Goal: Task Accomplishment & Management: Manage account settings

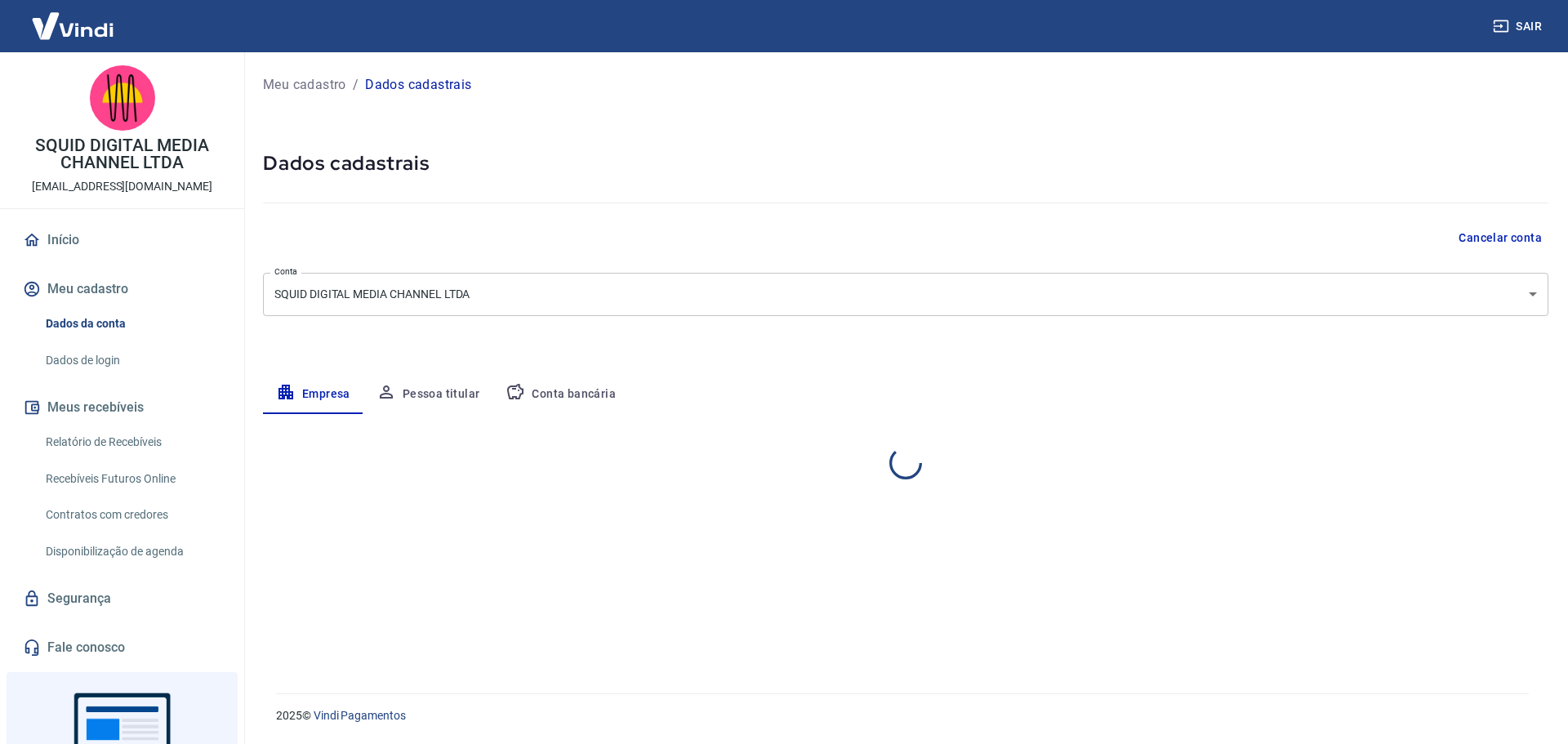
select select "SP"
select select "business"
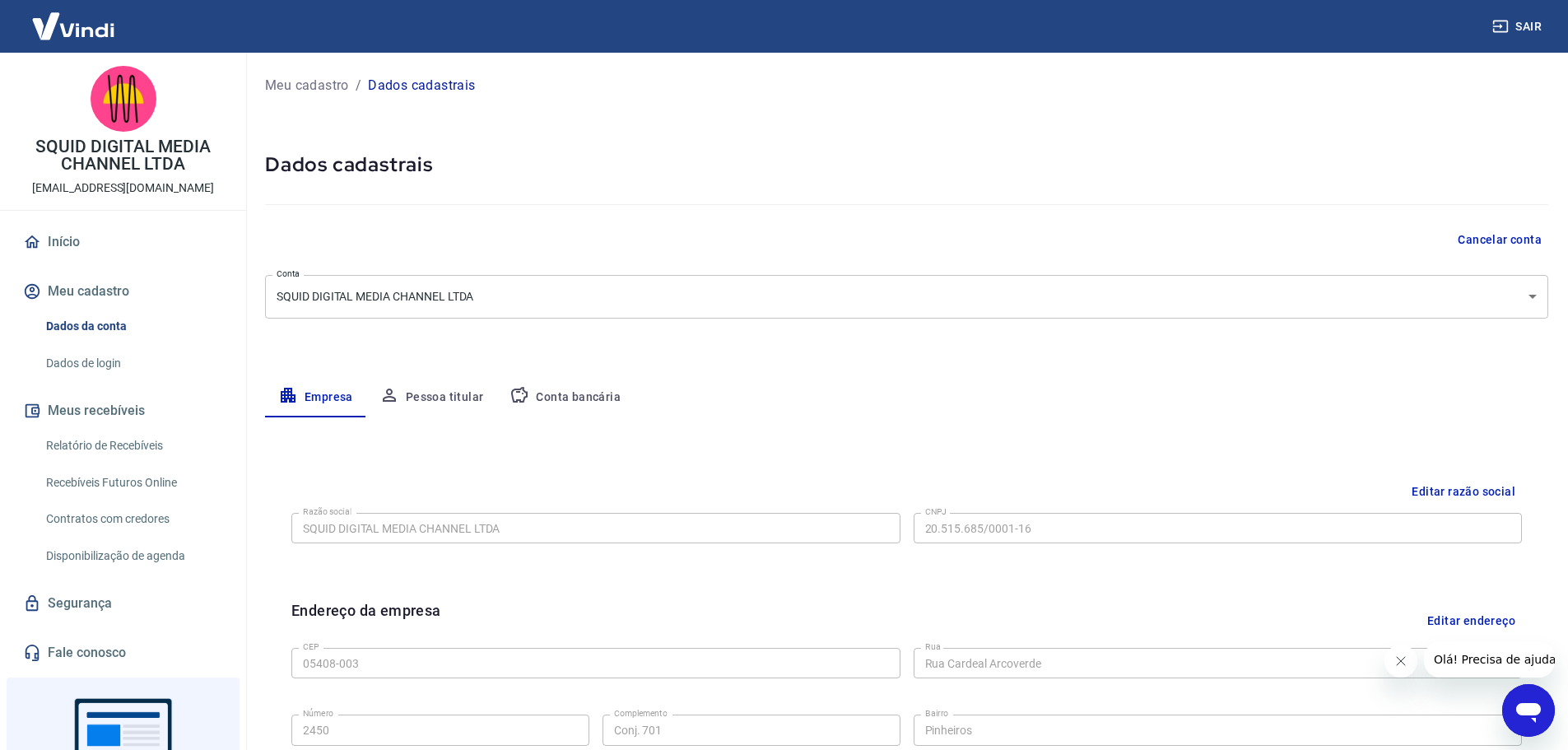
click at [287, 301] on body "Sair SQUID DIGITAL MEDIA CHANNEL LTDA [EMAIL_ADDRESS][DOMAIN_NAME] Início Meu c…" at bounding box center [784, 375] width 1568 height 750
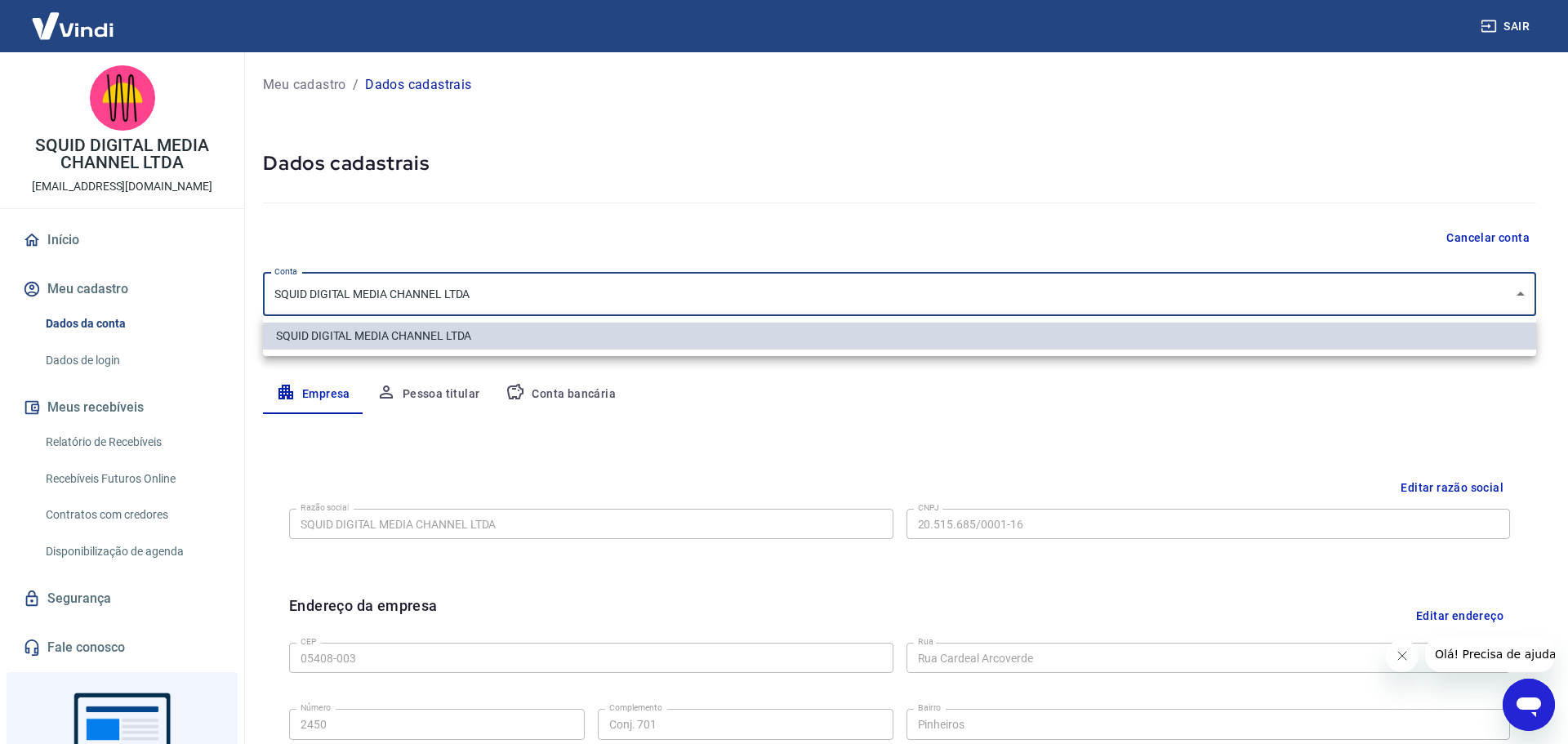
click at [571, 453] on div at bounding box center [784, 372] width 1568 height 744
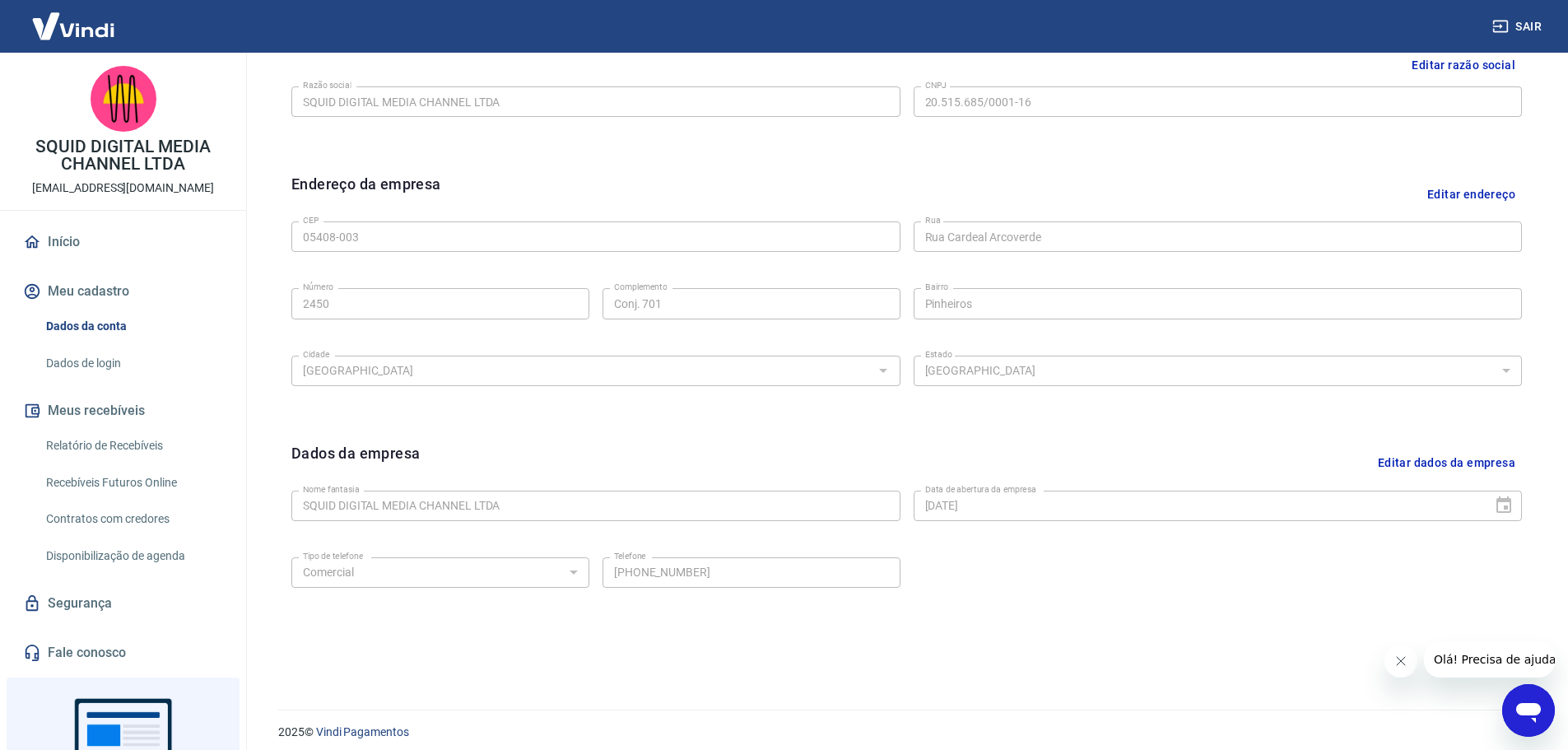
scroll to position [437, 0]
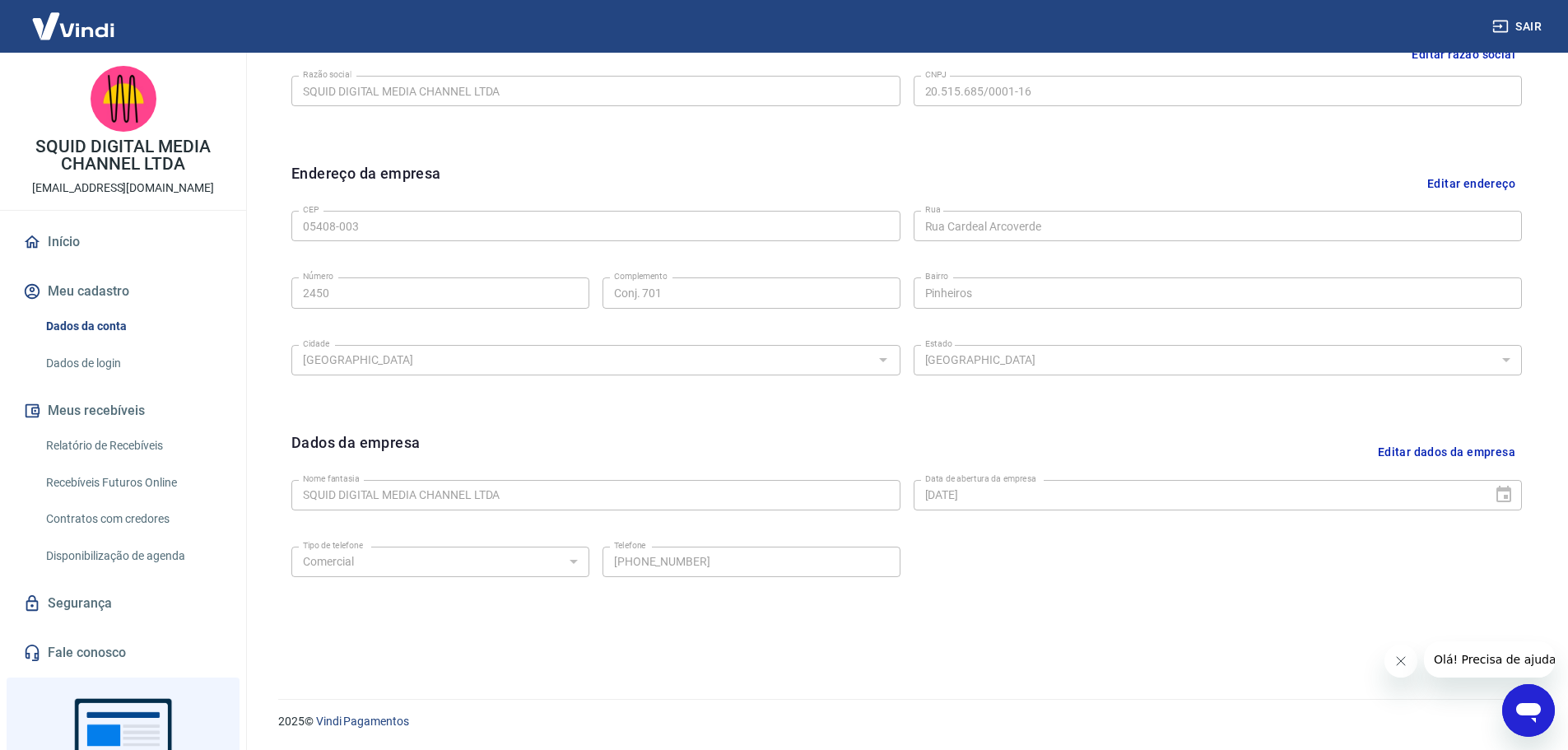
click at [160, 452] on link "Relatório de Recebíveis" at bounding box center [133, 445] width 187 height 34
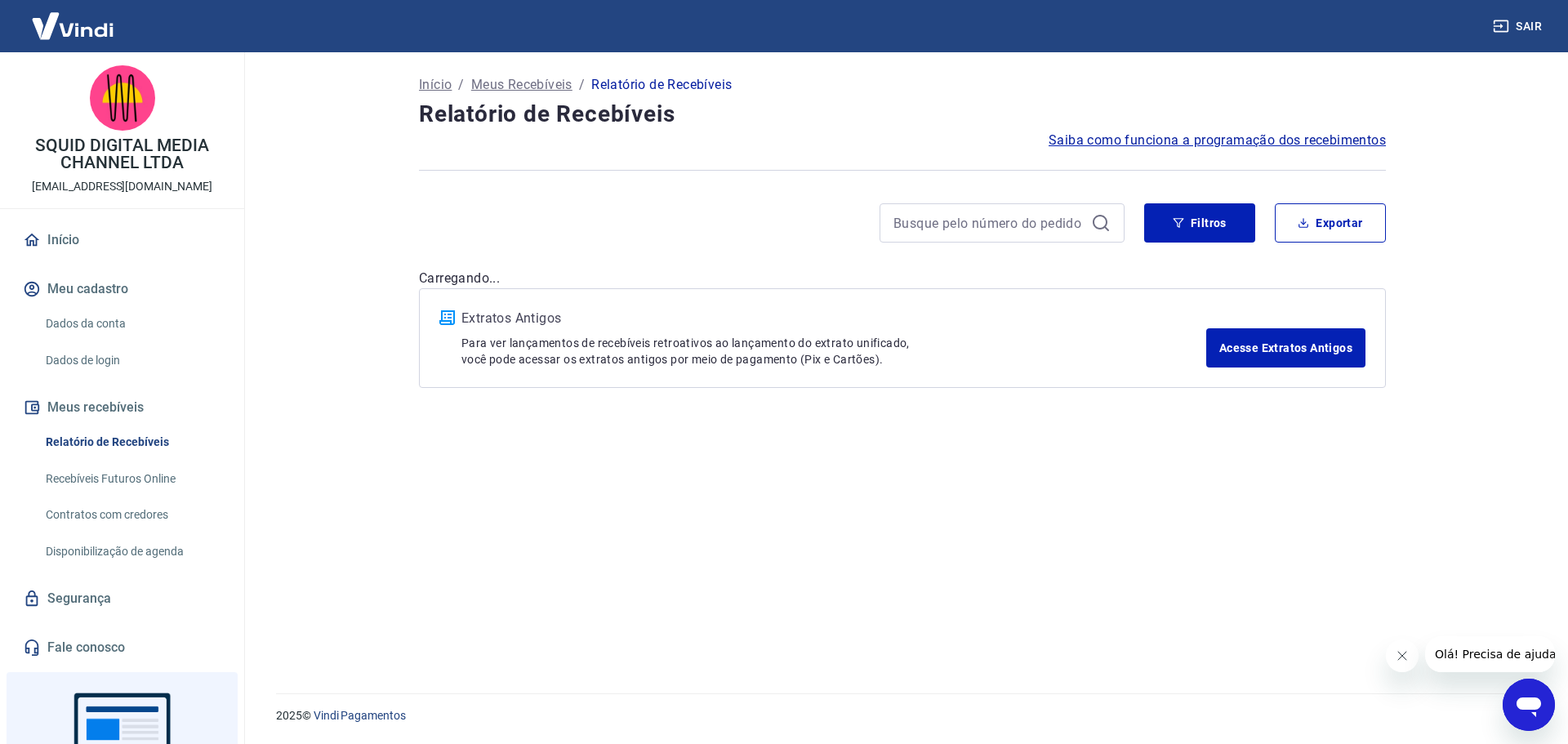
click at [151, 472] on link "Recebíveis Futuros Online" at bounding box center [132, 478] width 185 height 33
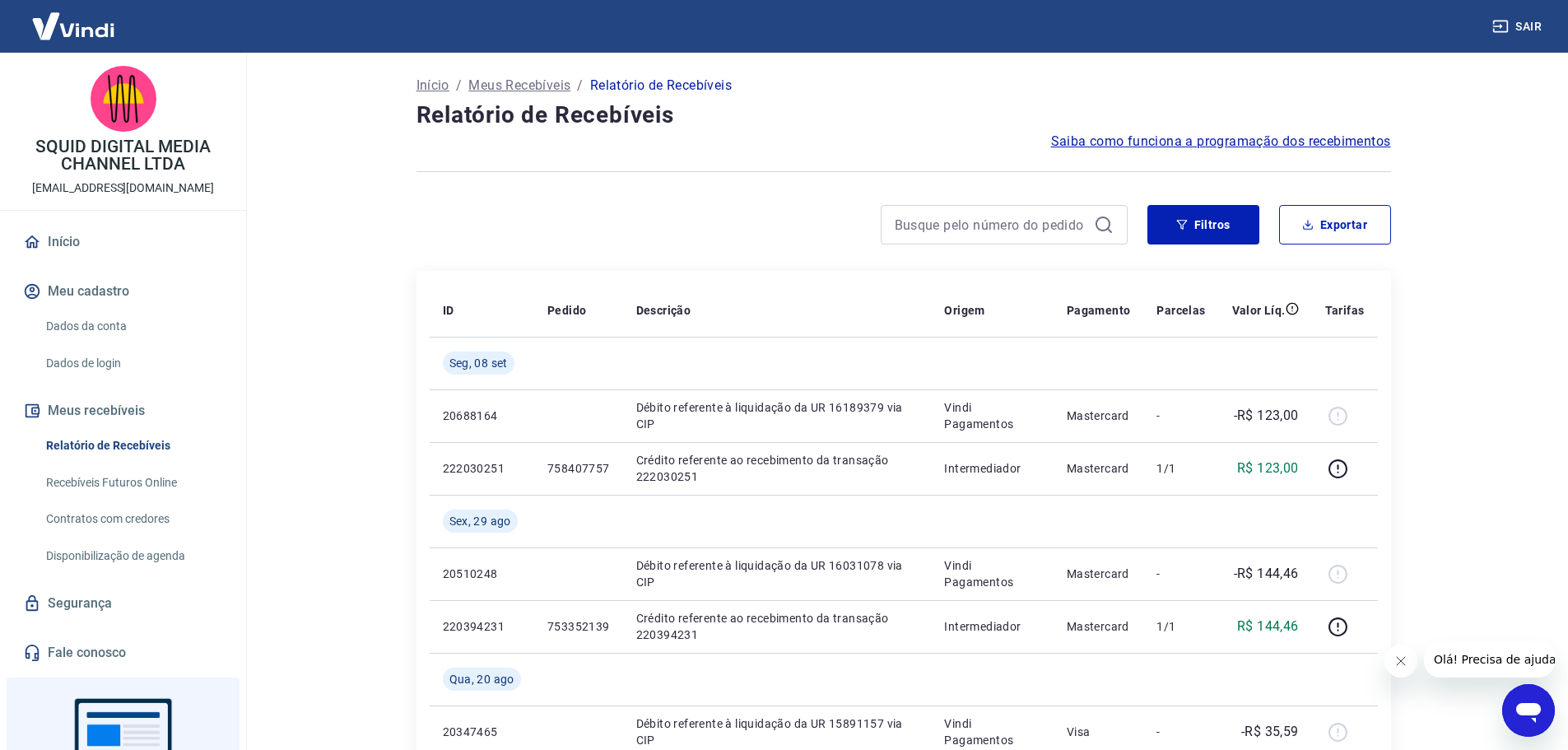
click at [115, 283] on button "Meu cadastro" at bounding box center [122, 291] width 206 height 36
click at [85, 329] on link "Dados da conta" at bounding box center [133, 327] width 187 height 34
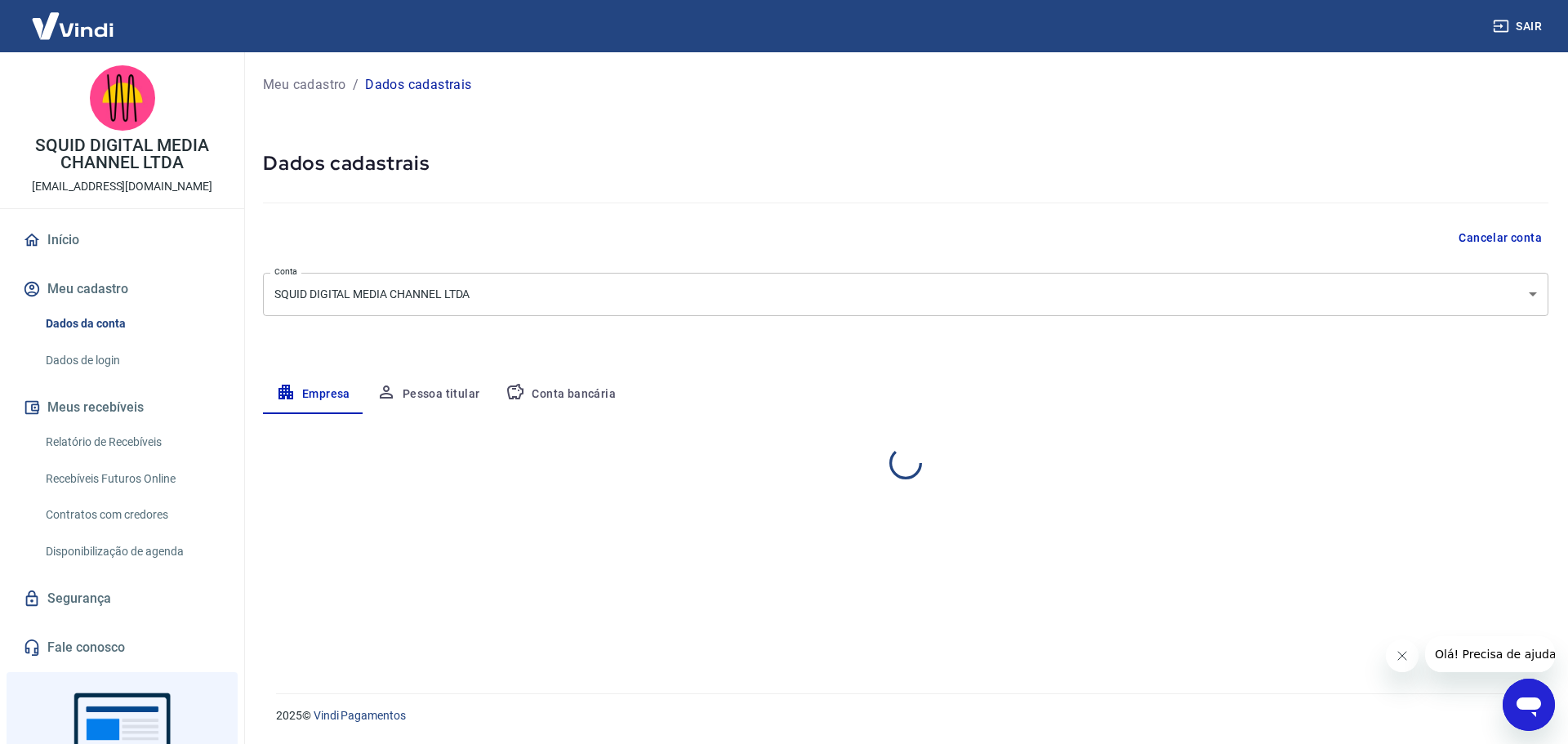
select select "SP"
select select "business"
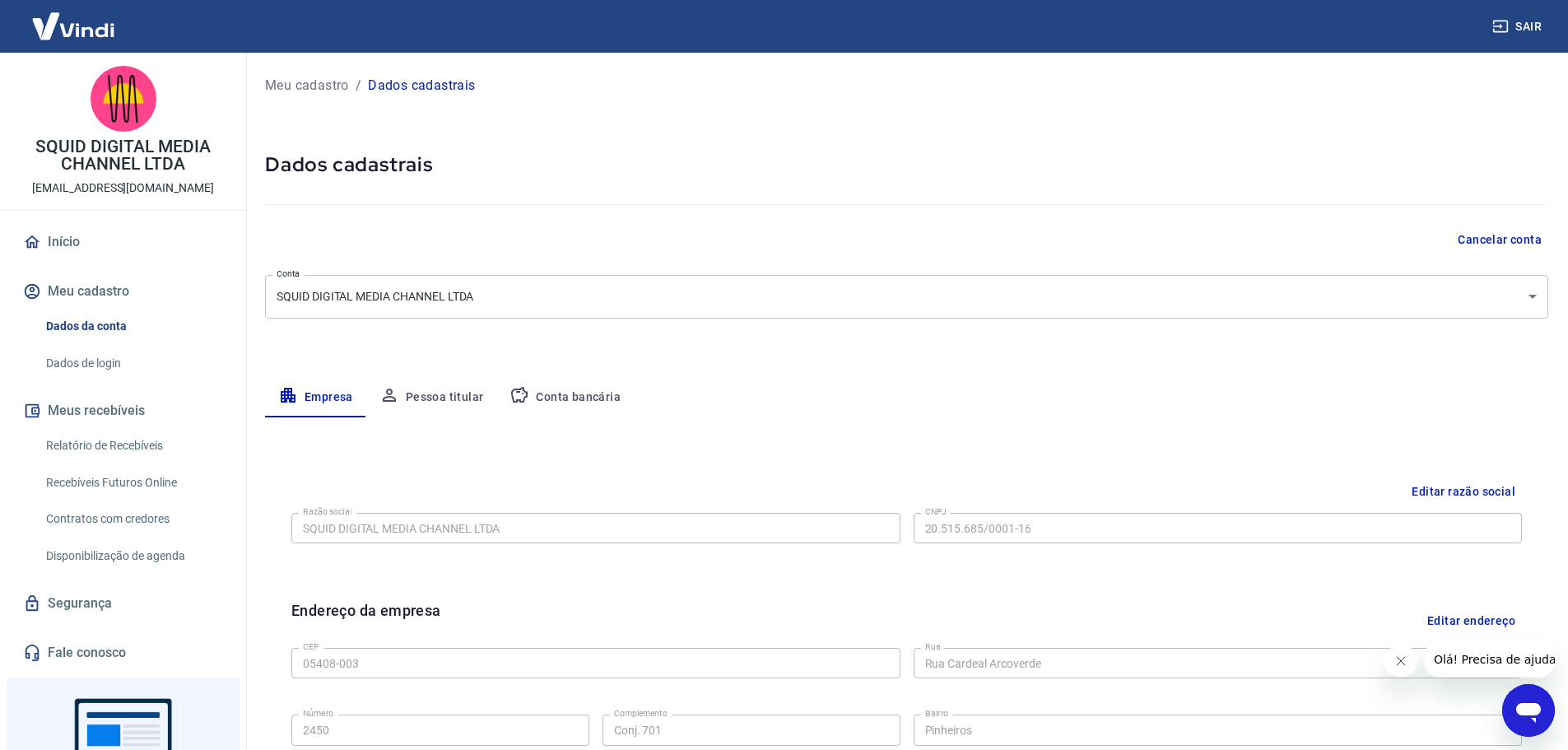
click at [461, 398] on button "Pessoa titular" at bounding box center [431, 397] width 131 height 40
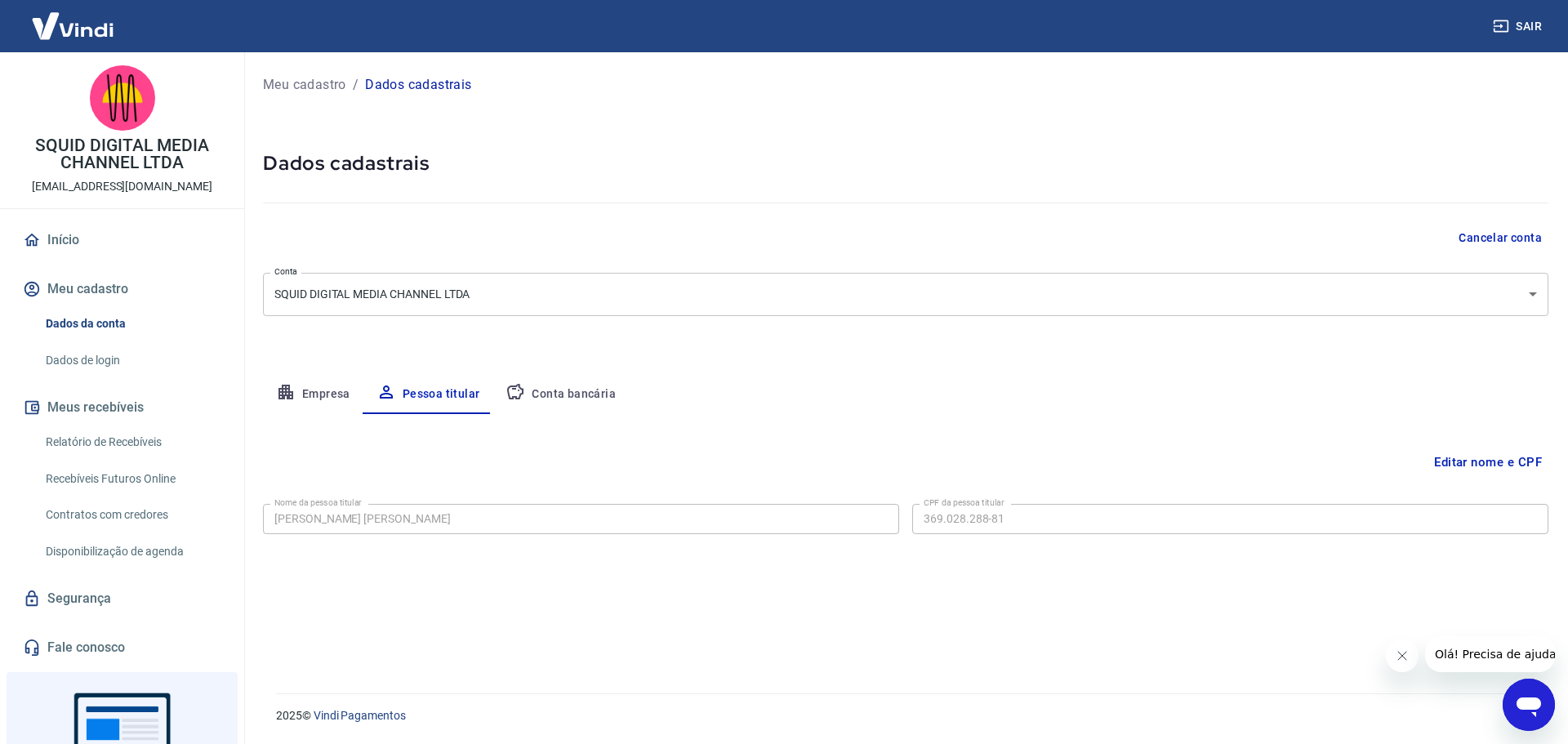
click at [1462, 454] on button "Editar nome e CPF" at bounding box center [1488, 462] width 121 height 31
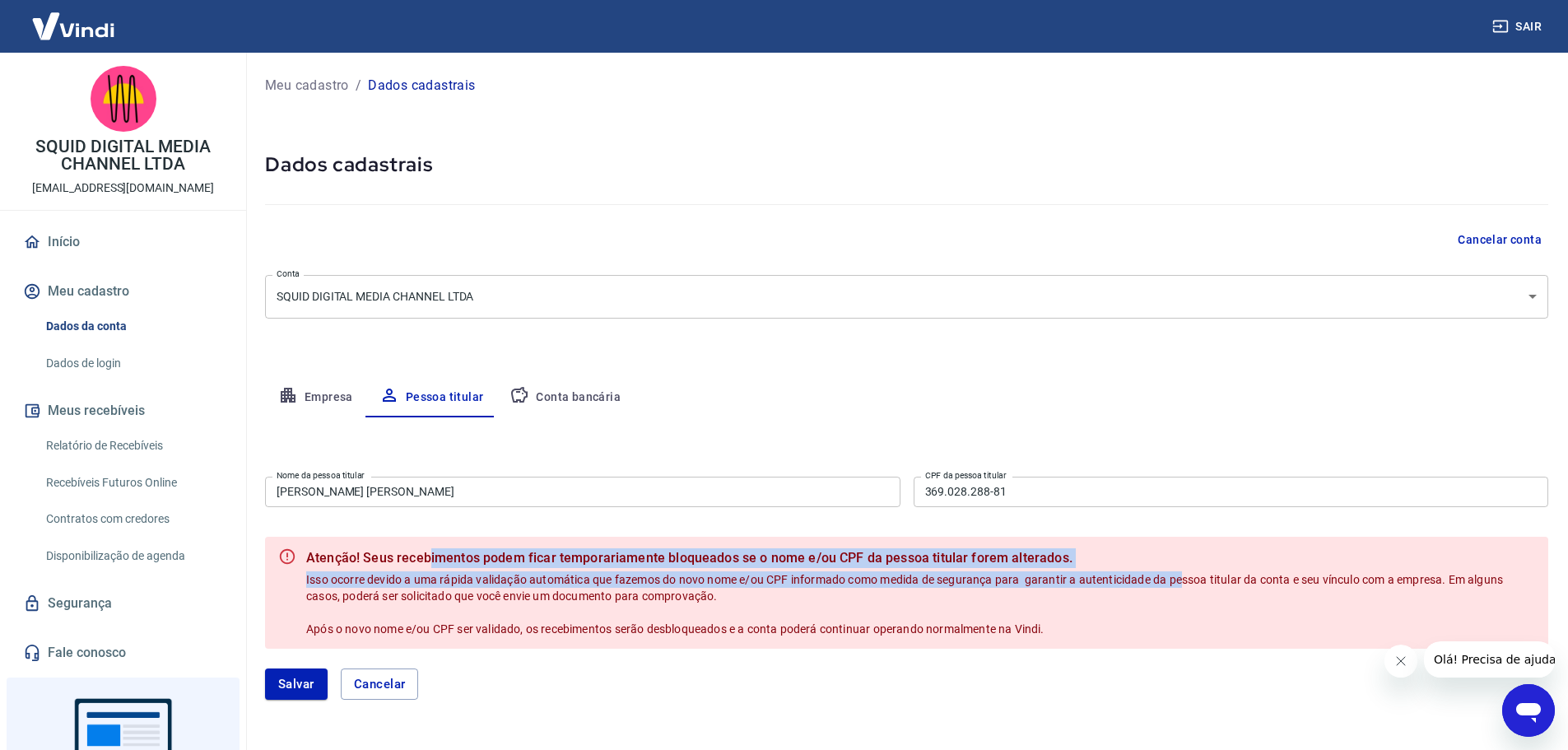
drag, startPoint x: 428, startPoint y: 556, endPoint x: 1187, endPoint y: 575, distance: 759.2
click at [1187, 575] on div "Atenção! Seus recebimentos podem ficar temporariamente bloqueados se o nome e/o…" at bounding box center [921, 592] width 1229 height 102
click at [1183, 574] on span "Isso ocorre devido a uma rápida validação automática que fazemos do novo nome e…" at bounding box center [906, 604] width 1199 height 62
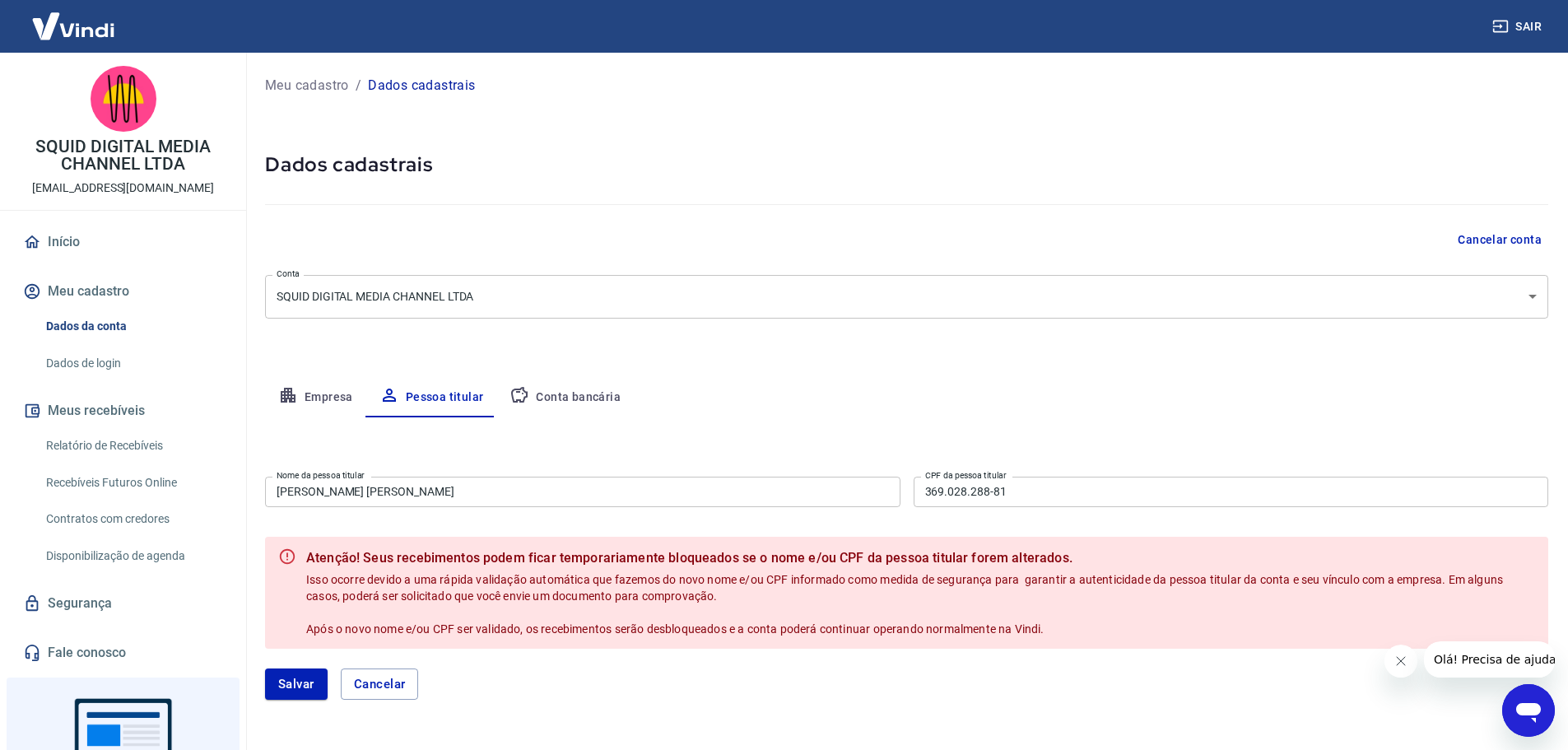
click at [1108, 639] on div "Atenção! Seus recebimentos podem ficar temporariamente bloqueados se o nome e/o…" at bounding box center [921, 592] width 1229 height 102
click at [398, 696] on button "Cancelar" at bounding box center [380, 684] width 78 height 31
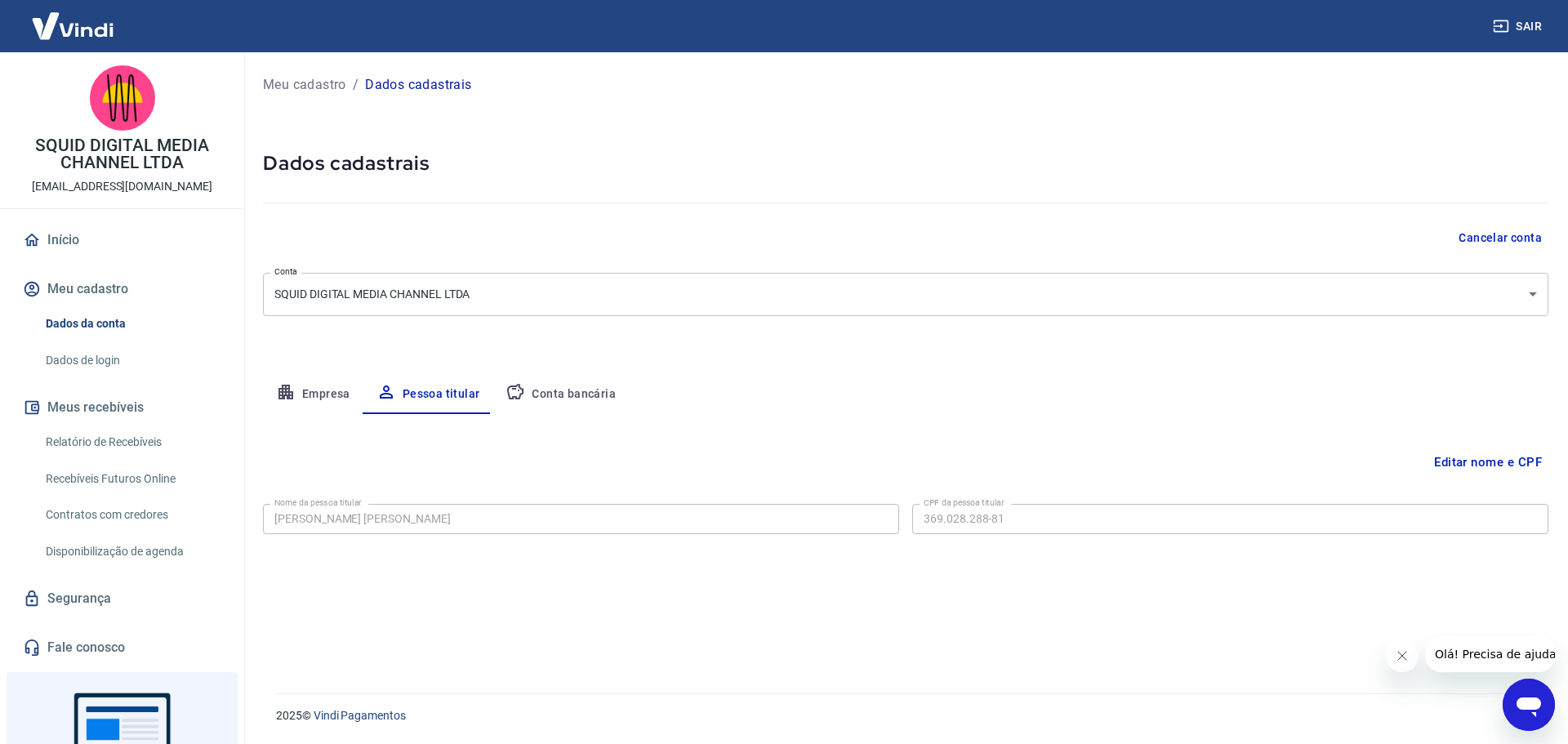
click at [550, 404] on button "Conta bancária" at bounding box center [560, 394] width 136 height 39
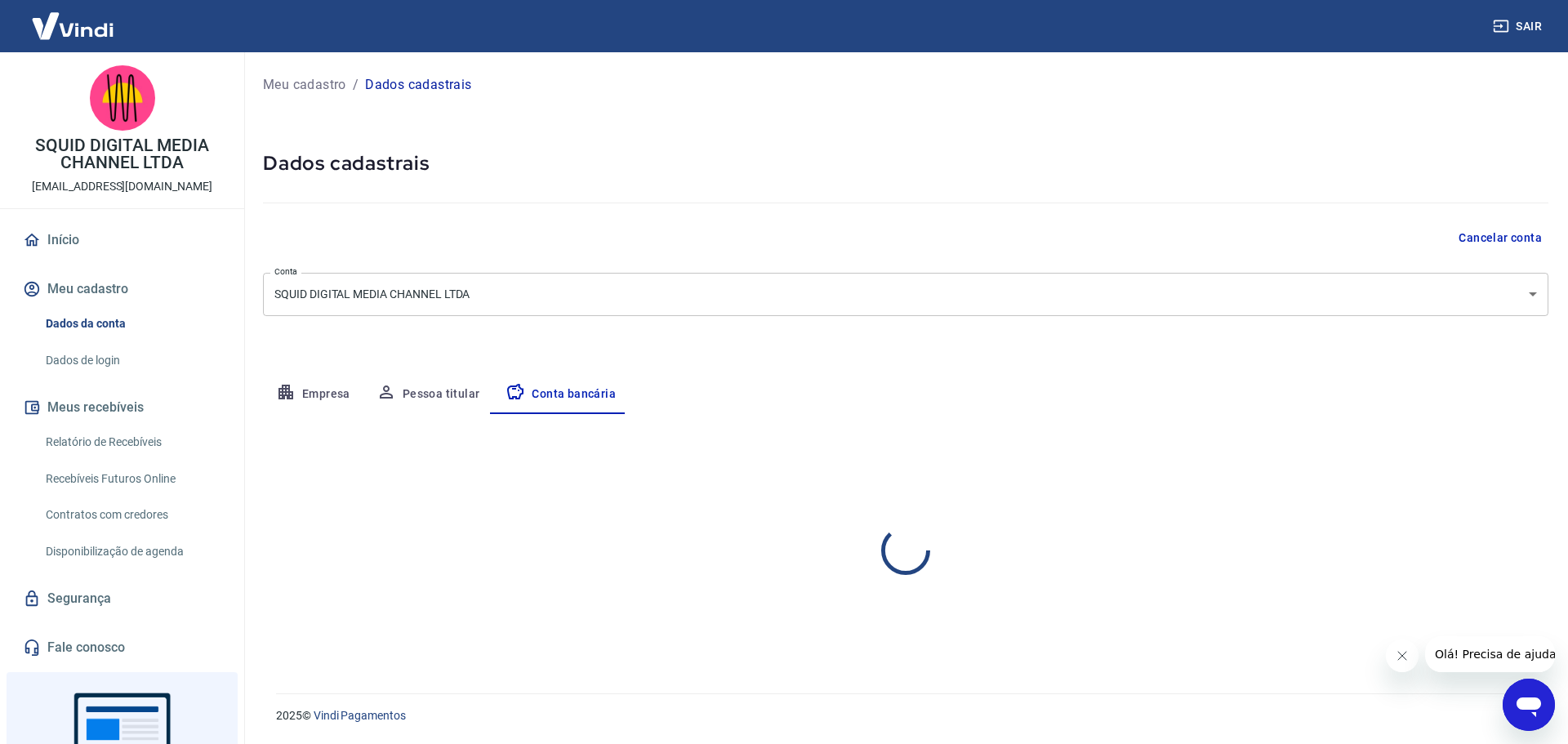
select select "1"
click at [327, 397] on button "Empresa" at bounding box center [313, 394] width 100 height 39
select select "SP"
select select "business"
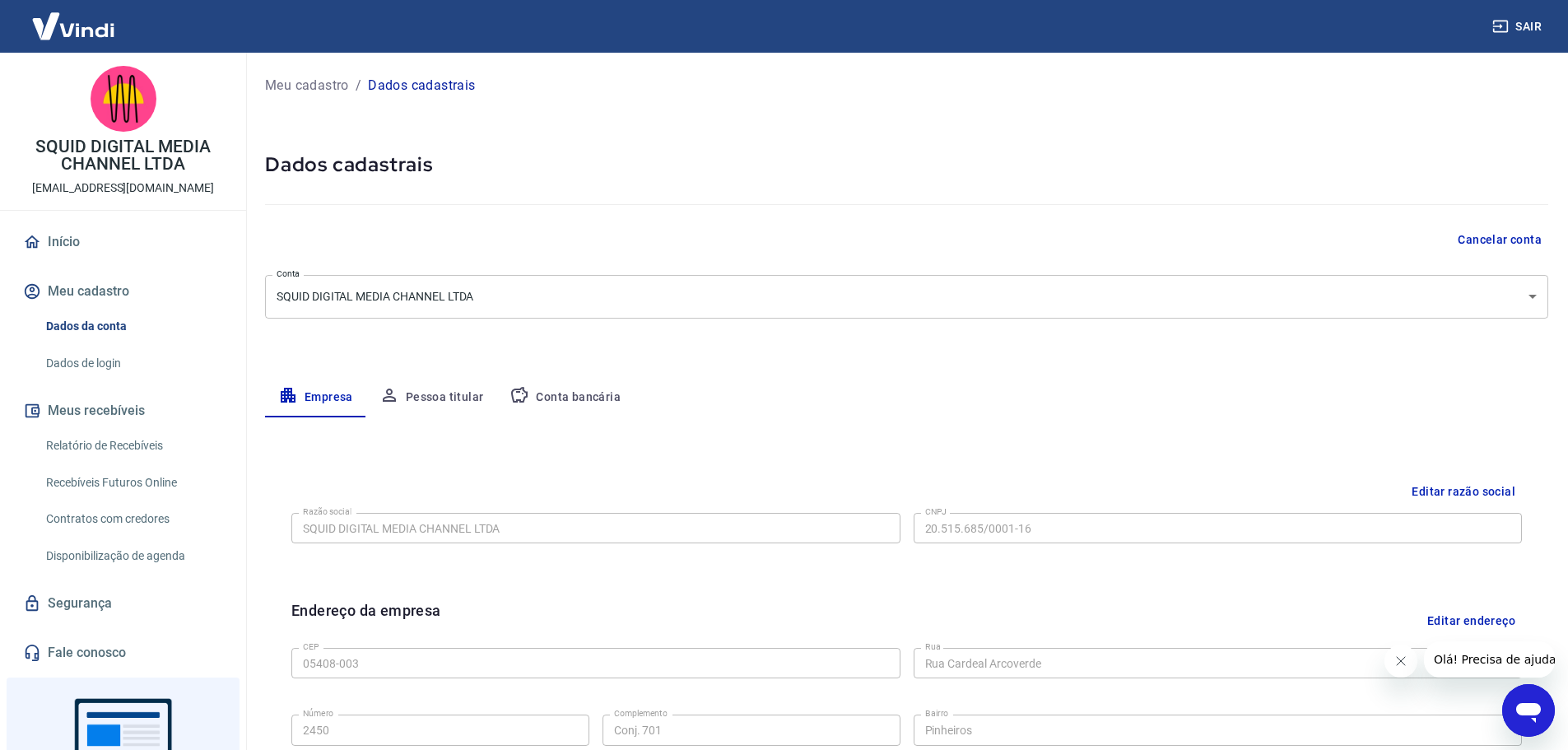
click at [1438, 495] on button "Editar razão social" at bounding box center [1464, 492] width 117 height 30
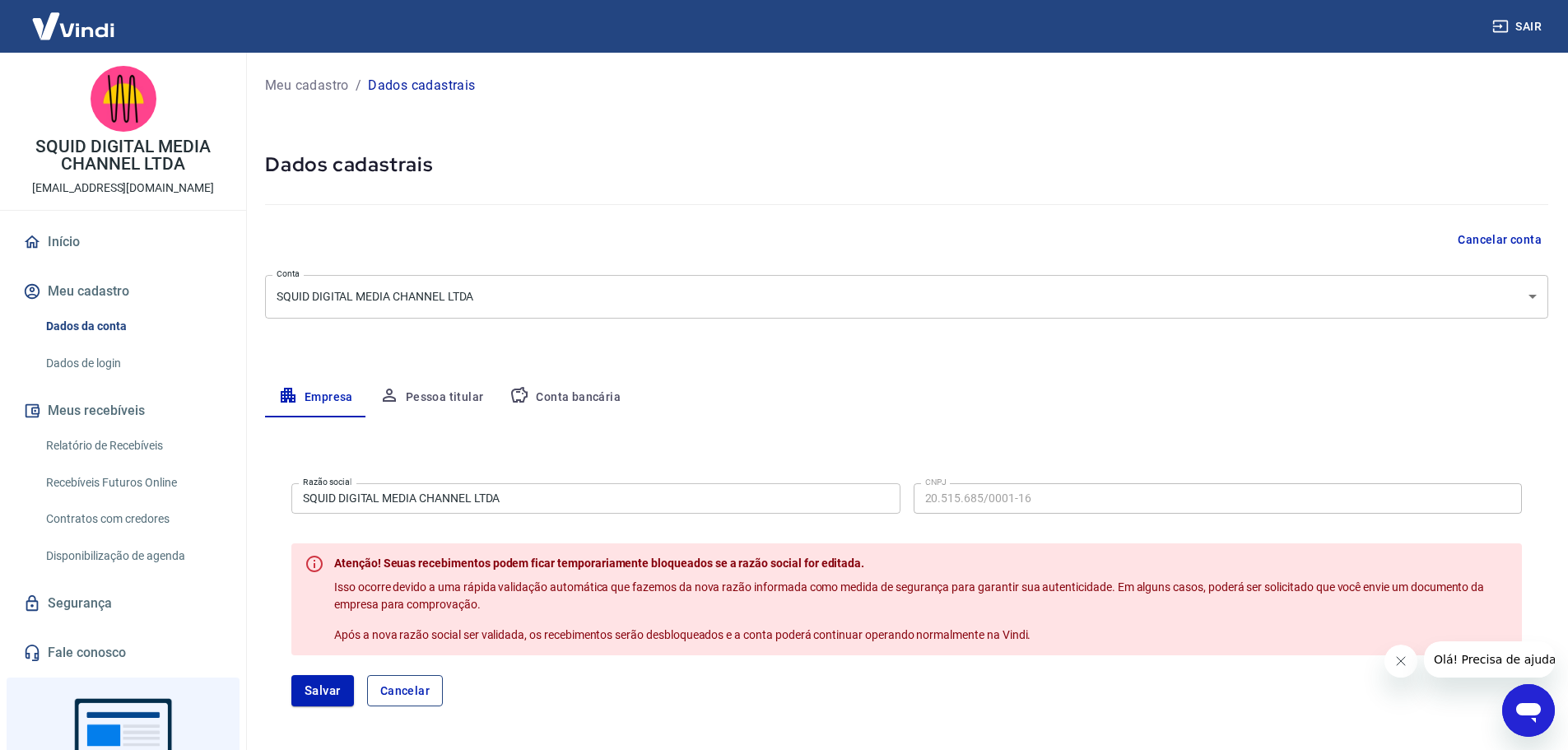
click at [432, 680] on button "Cancelar" at bounding box center [405, 690] width 76 height 31
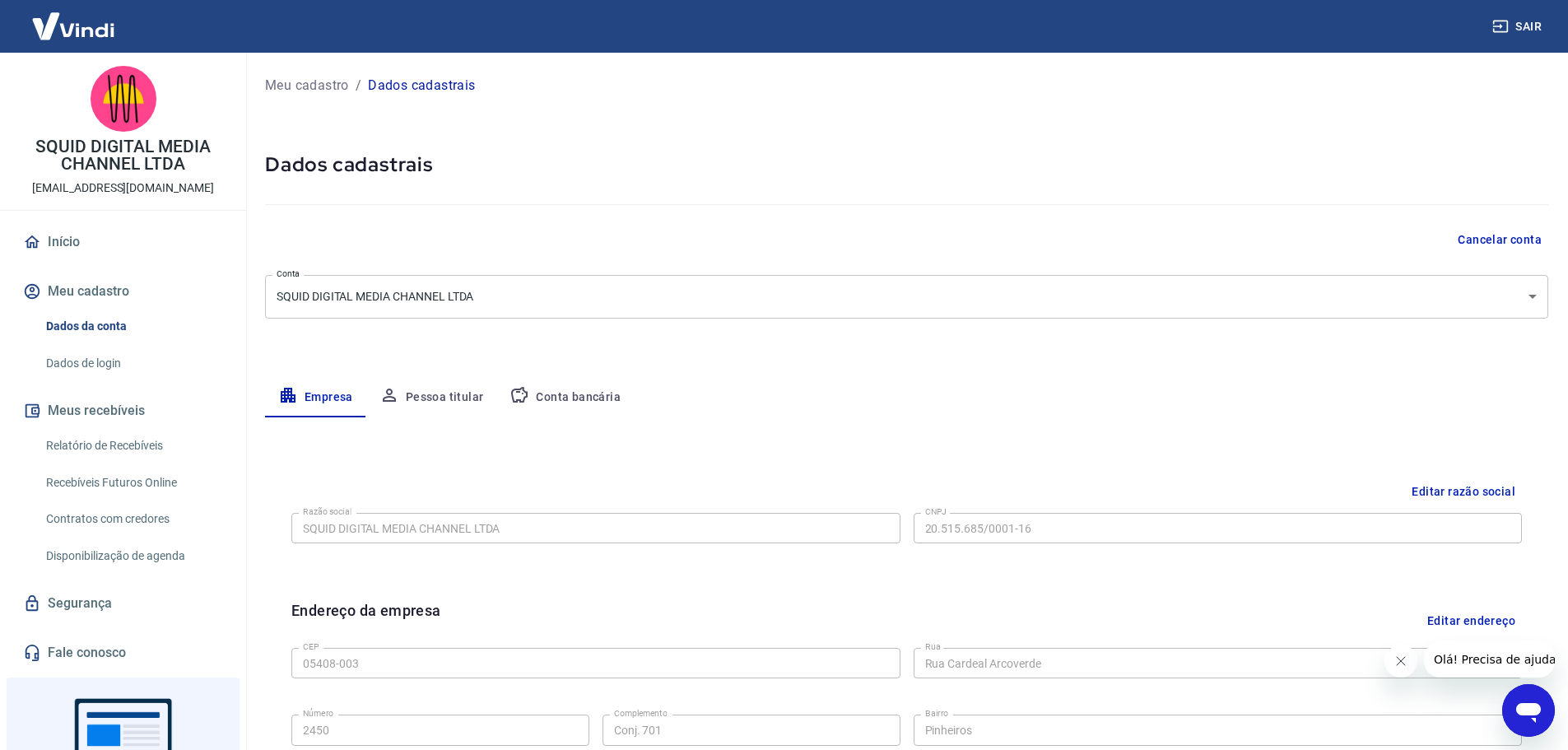
click at [84, 40] on img at bounding box center [72, 26] width 107 height 51
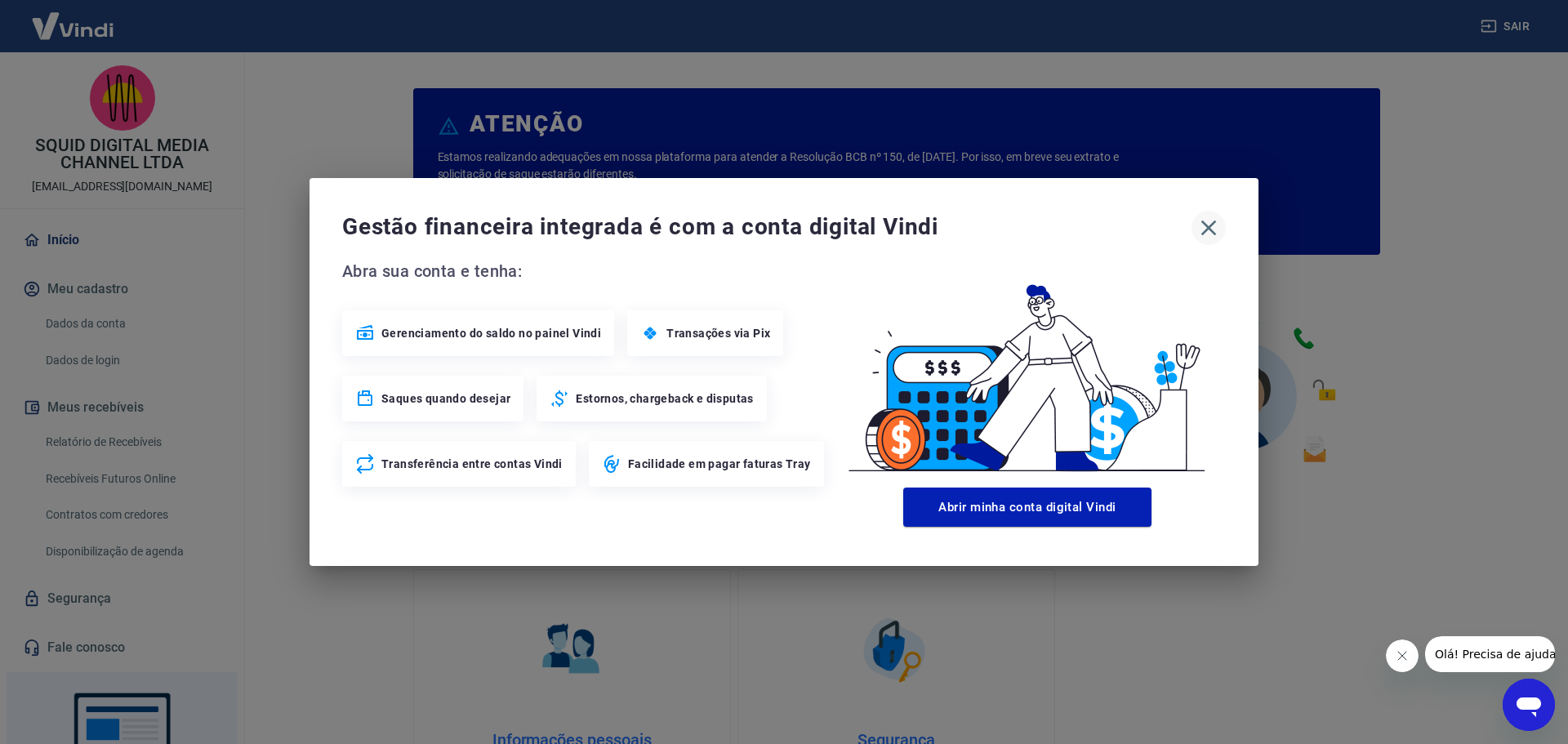
click at [1198, 225] on icon "button" at bounding box center [1208, 227] width 26 height 26
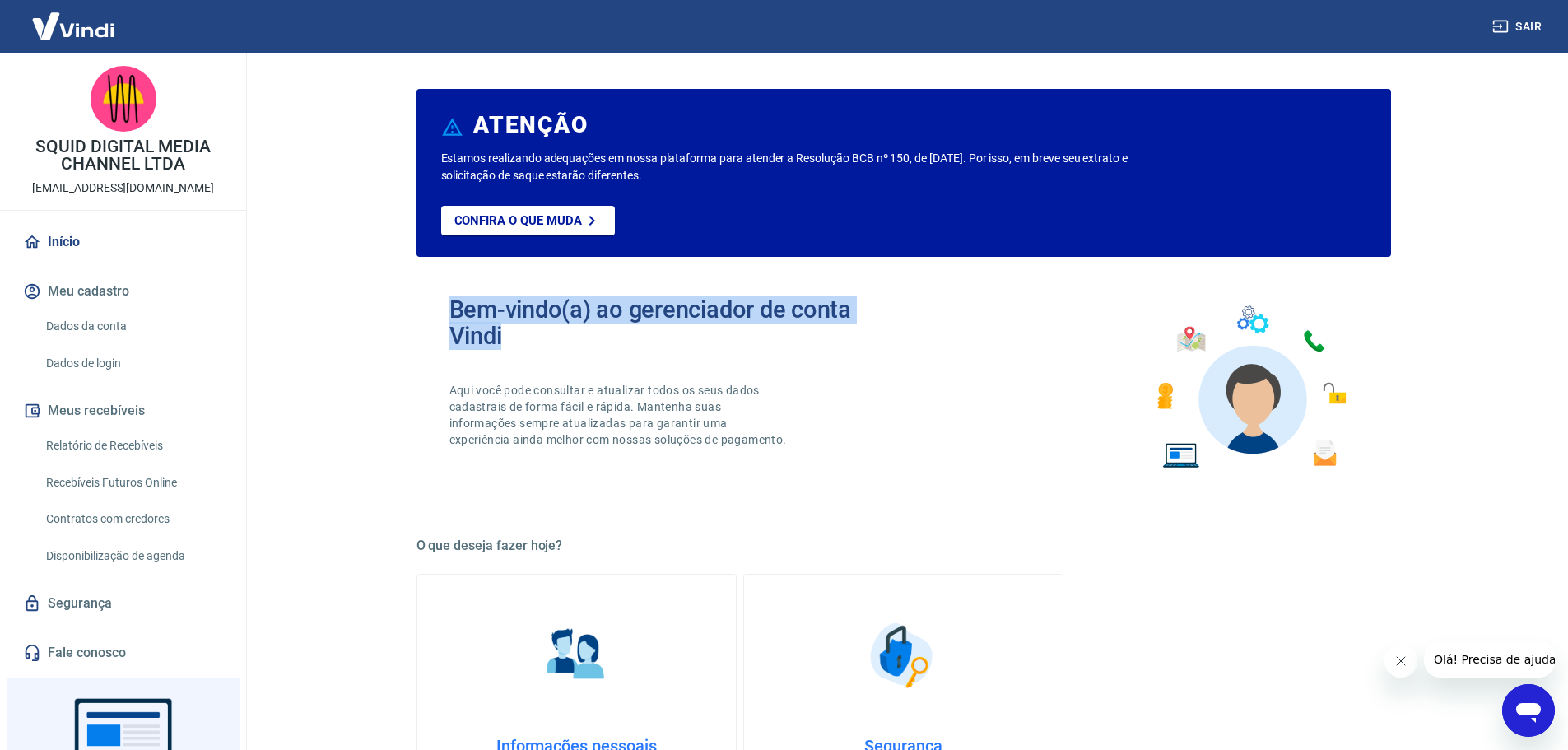
drag, startPoint x: 444, startPoint y: 304, endPoint x: 788, endPoint y: 348, distance: 346.8
click at [788, 348] on div "Bem-vindo(a) ao gerenciador de conta Vindi Aqui você pode consultar e atualizar…" at bounding box center [904, 387] width 974 height 235
click at [788, 348] on h2 "Bem-vindo(a) ao gerenciador de conta Vindi" at bounding box center [677, 322] width 455 height 53
click at [737, 402] on p "Aqui você pode consultar e atualizar todos os seus dados cadastrais de forma fá…" at bounding box center [620, 415] width 341 height 66
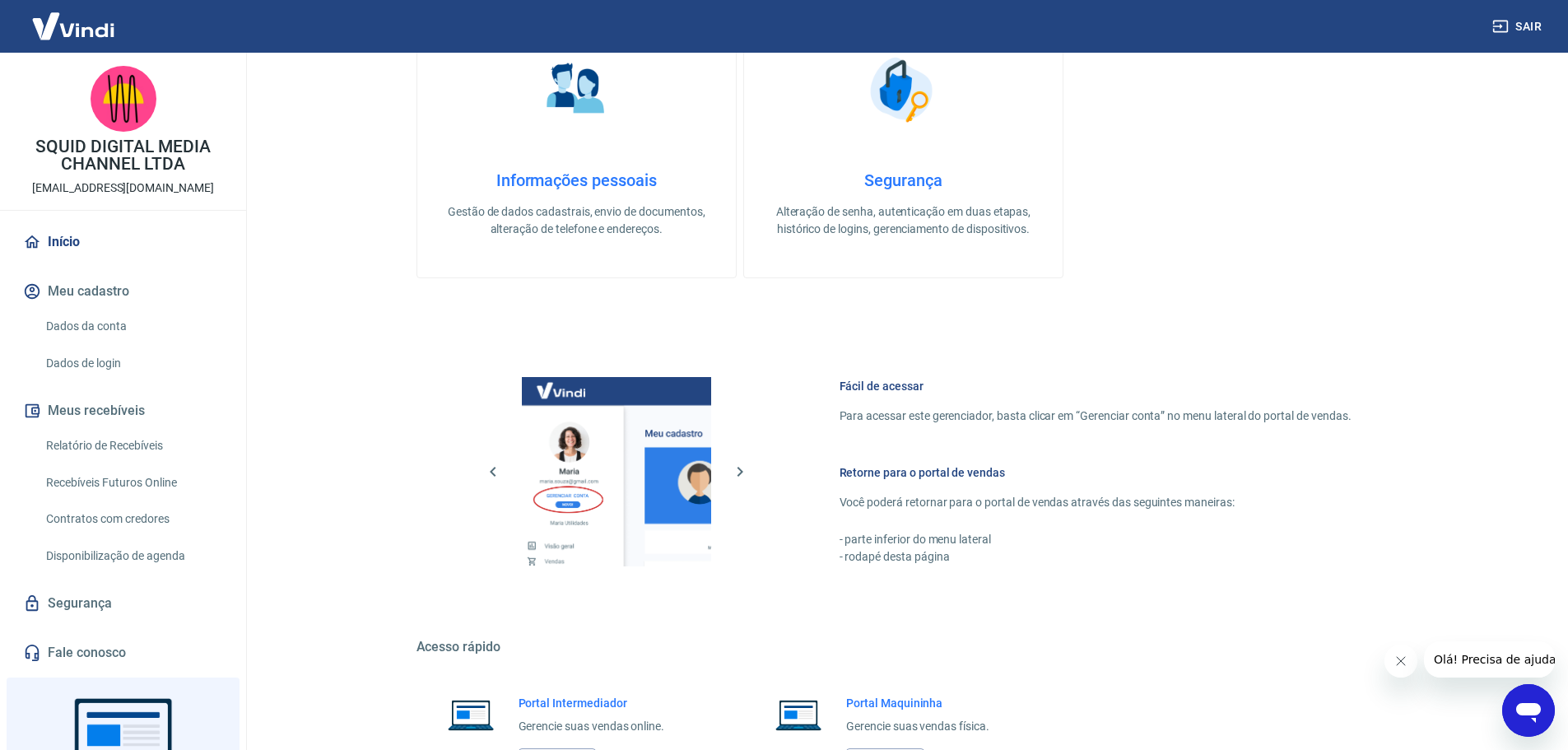
scroll to position [576, 0]
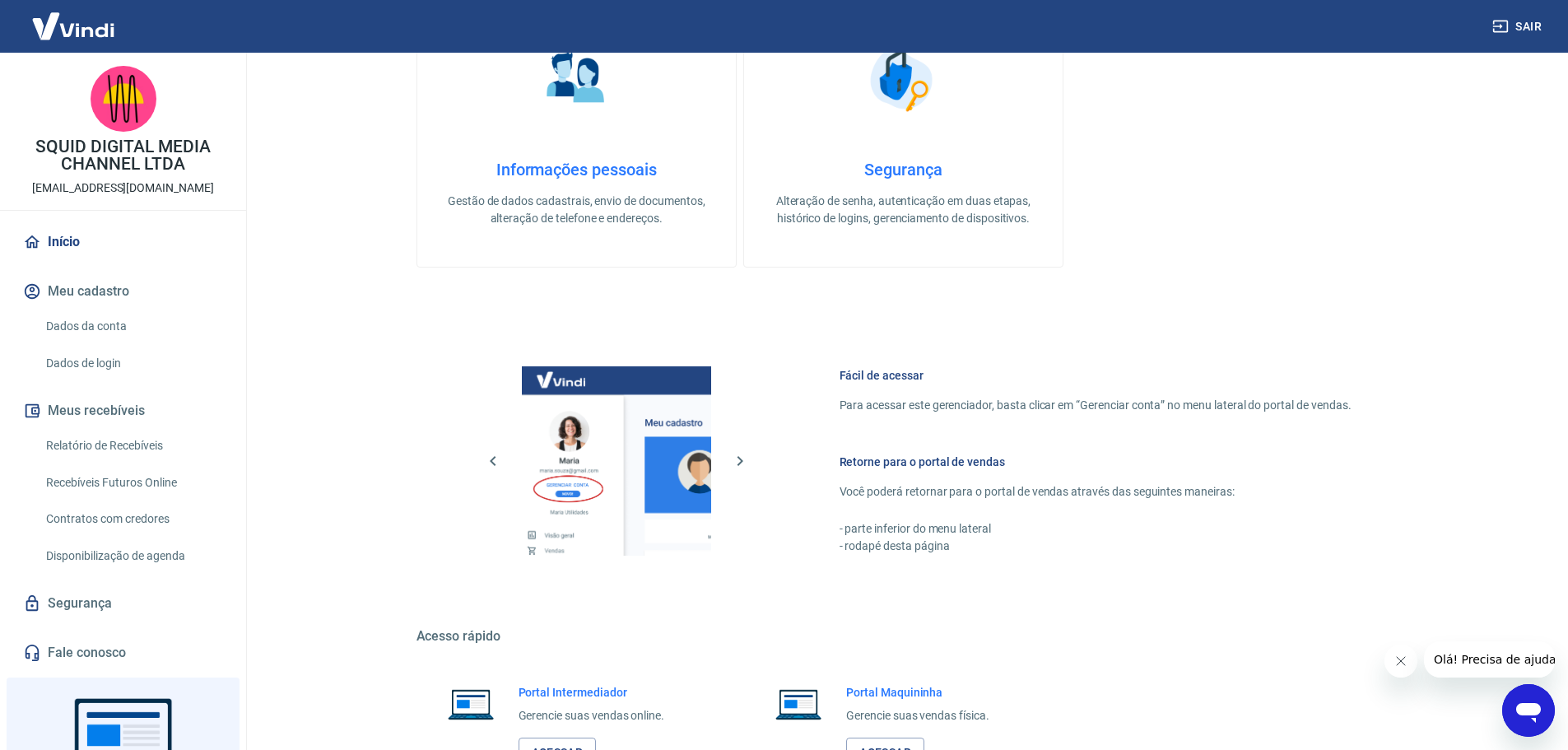
click at [1400, 675] on button "Fechar mensagem da empresa" at bounding box center [1400, 660] width 33 height 33
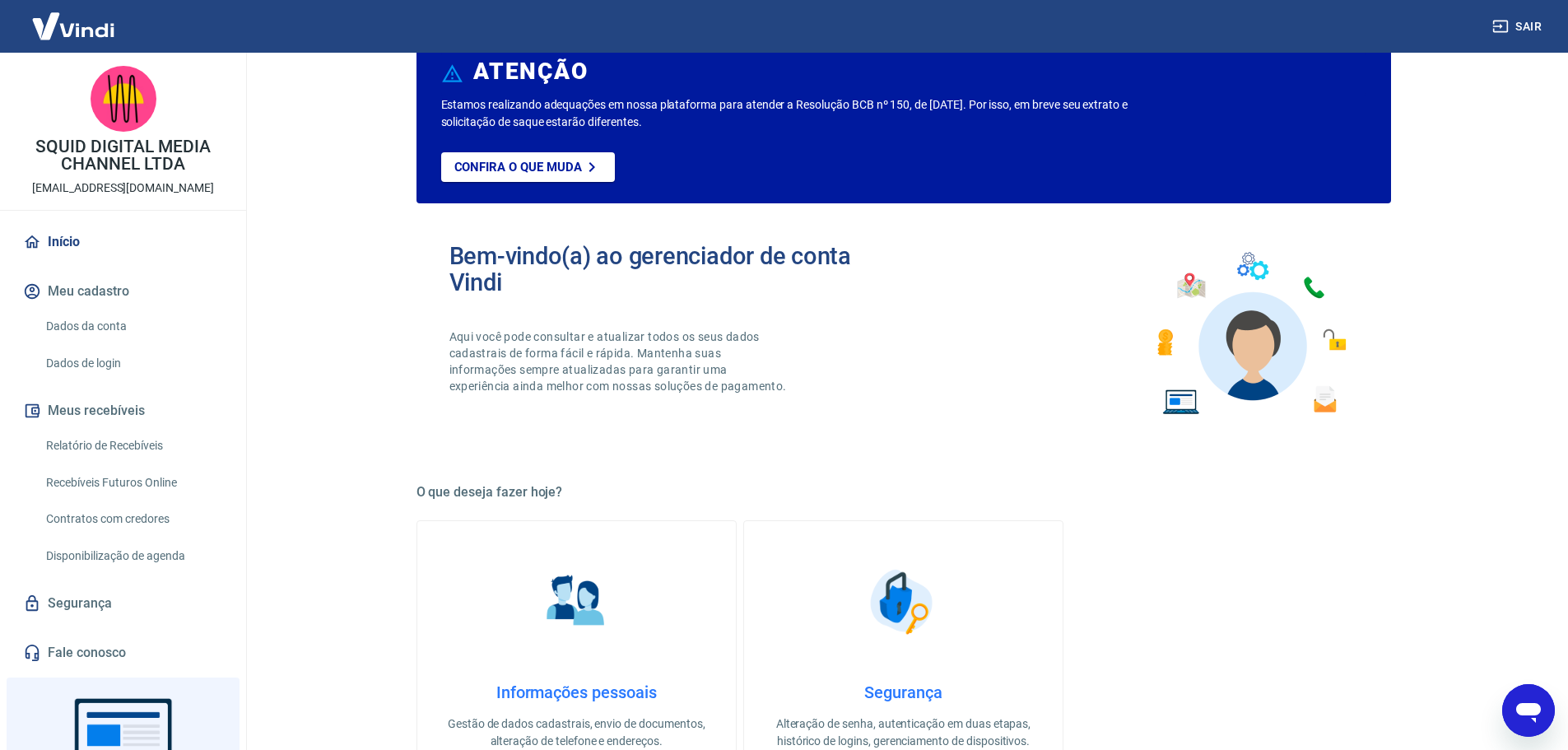
scroll to position [0, 0]
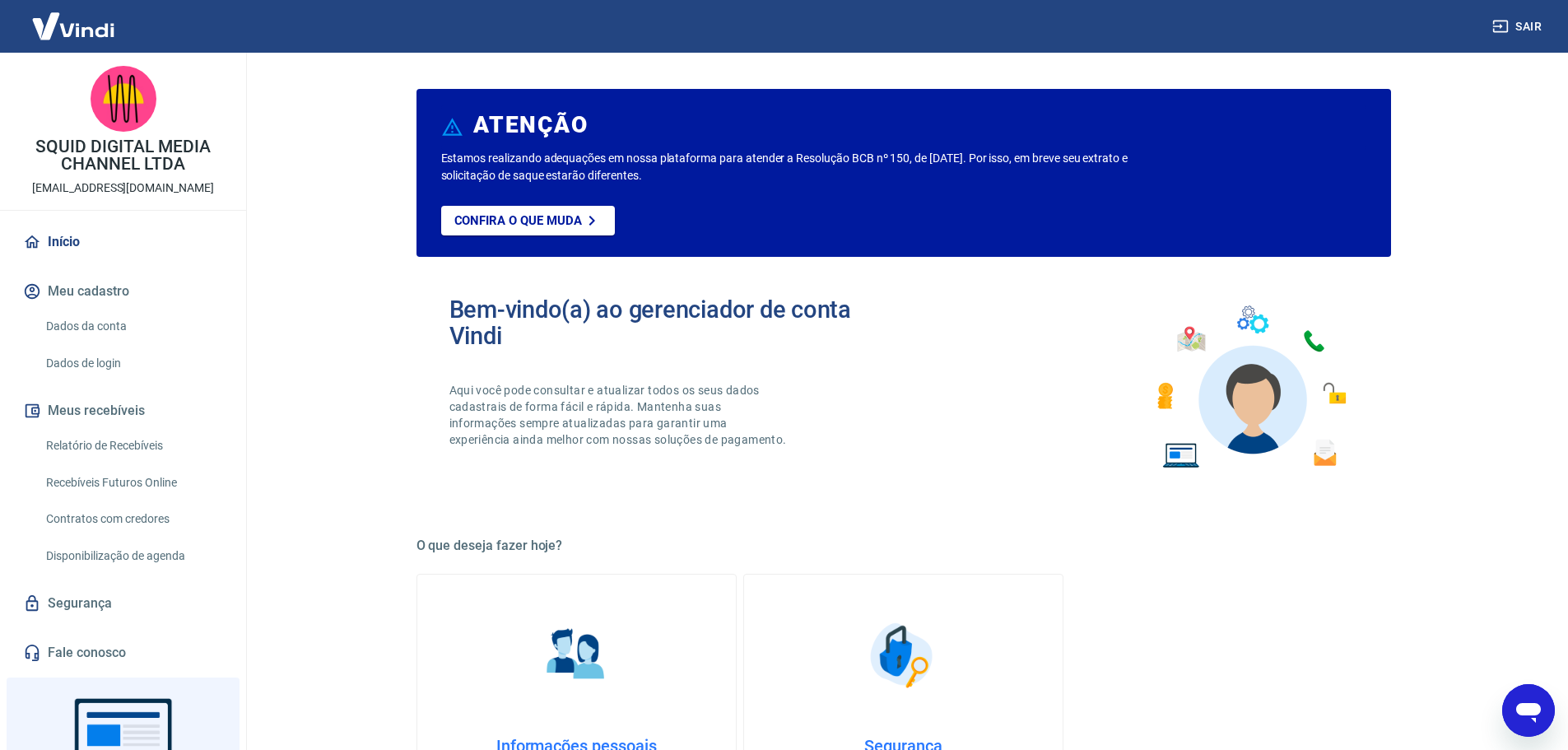
click at [162, 532] on link "Contratos com credores" at bounding box center [133, 519] width 187 height 34
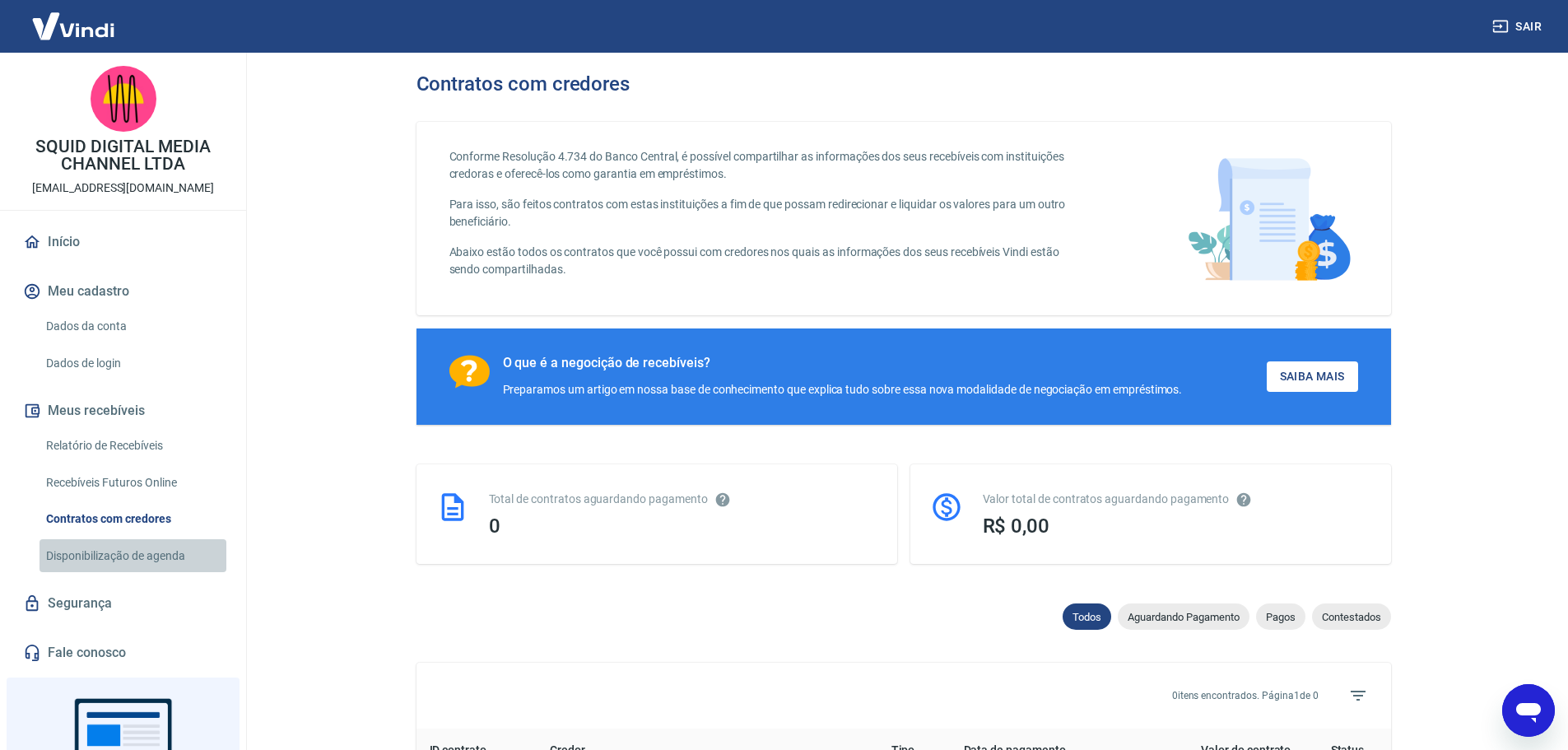
click at [167, 556] on link "Disponibilização de agenda" at bounding box center [133, 556] width 187 height 34
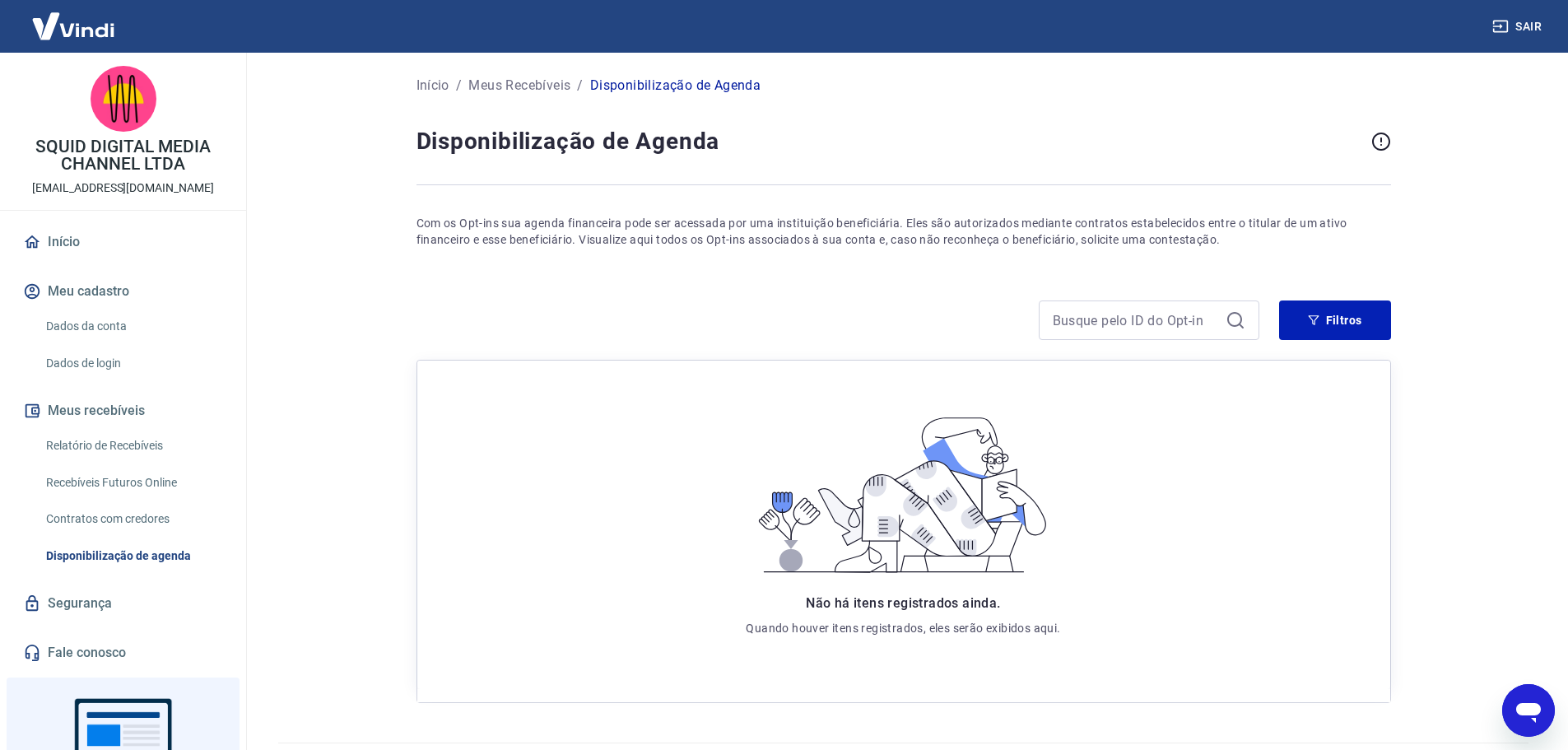
click at [75, 260] on div "Início Meu cadastro Dados da conta Dados de login Meus recebíveis Relatório de …" at bounding box center [123, 447] width 246 height 447
click at [75, 249] on link "Início" at bounding box center [122, 242] width 206 height 36
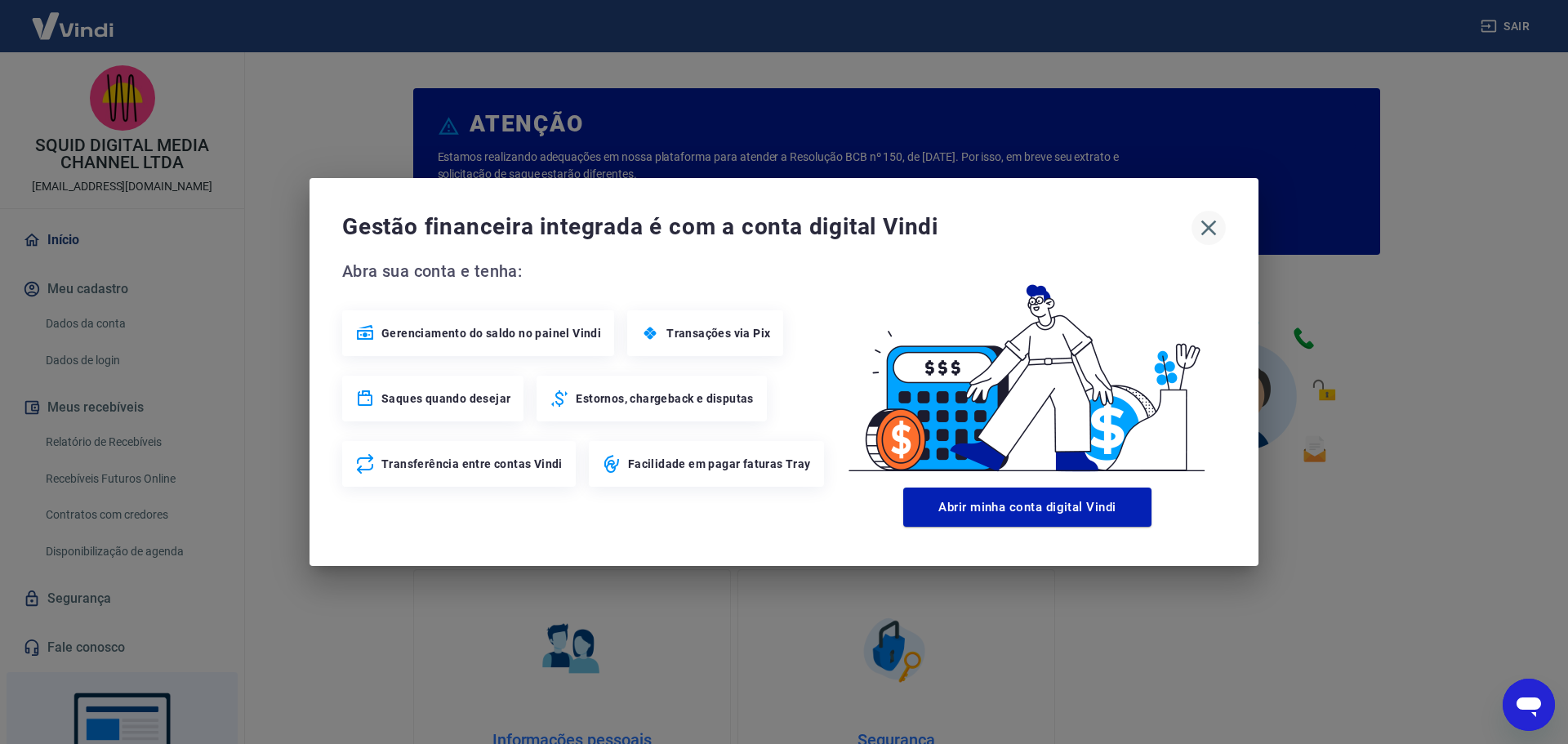
click at [1204, 231] on icon "button" at bounding box center [1208, 227] width 26 height 26
